Goal: Manage account settings

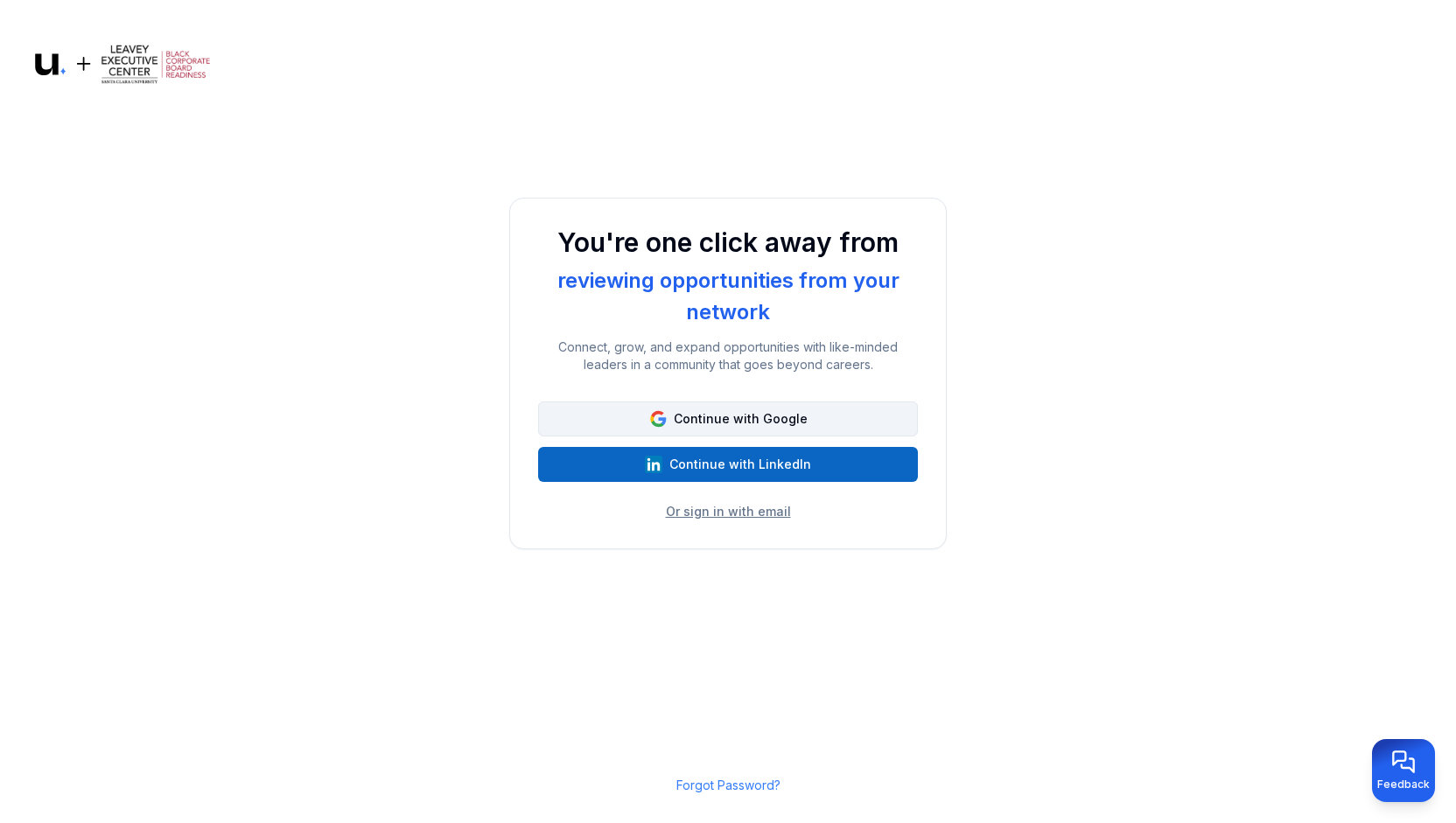
click at [752, 412] on button "Continue with Google" at bounding box center [728, 418] width 380 height 35
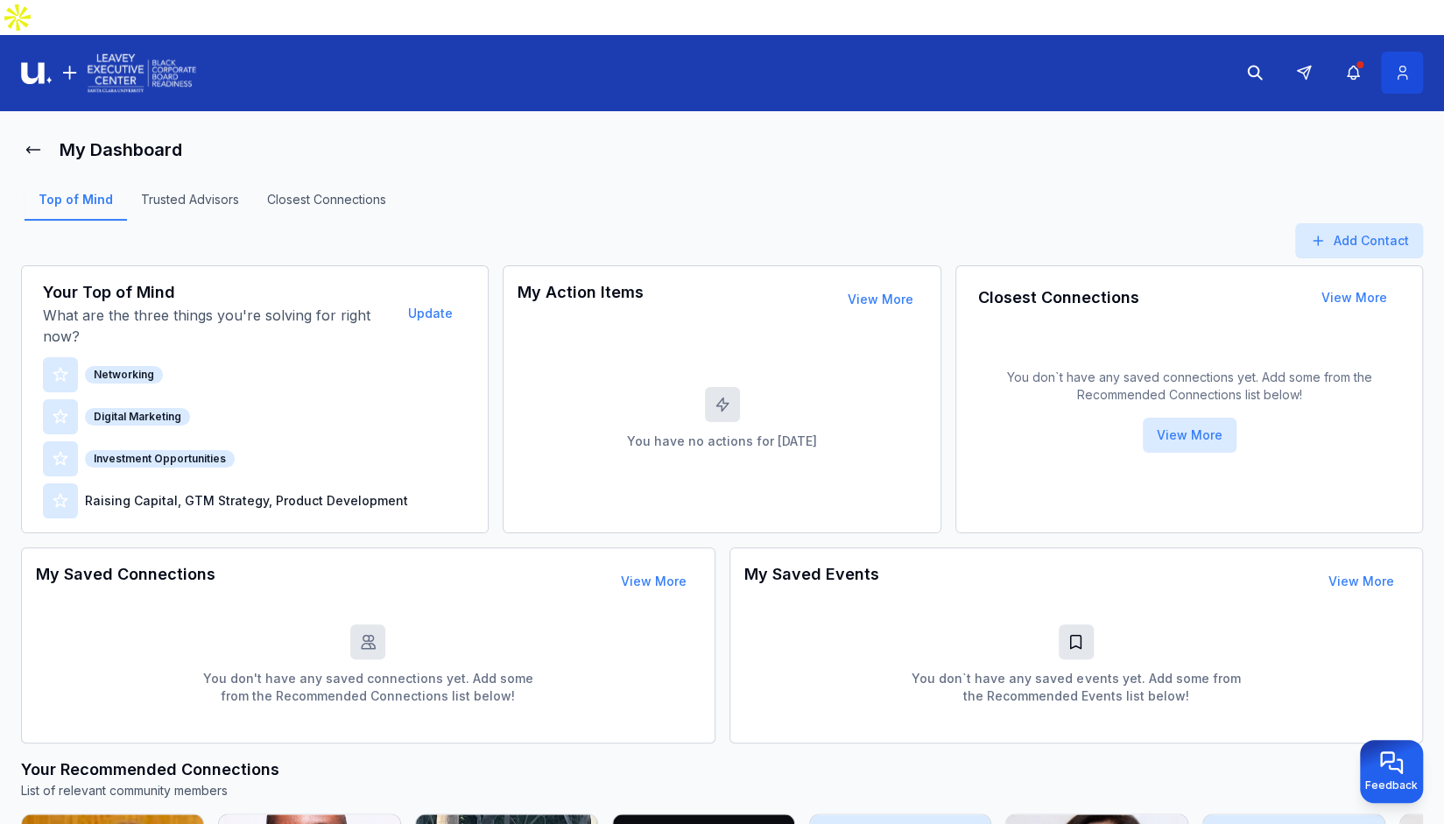
click at [1408, 64] on icon at bounding box center [1402, 73] width 18 height 18
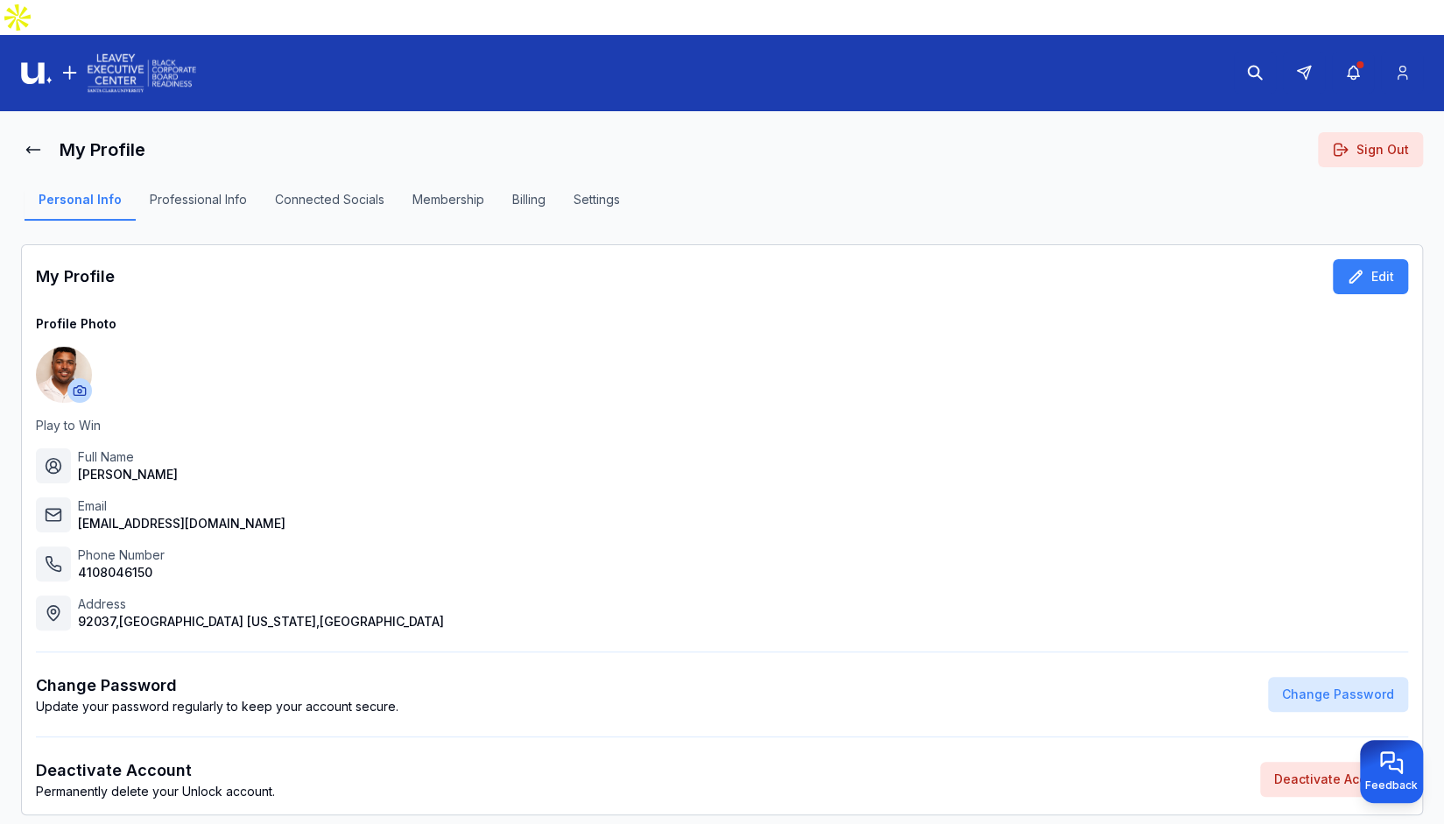
click at [458, 191] on button "Membership" at bounding box center [449, 206] width 100 height 30
